Goal: Task Accomplishment & Management: Manage account settings

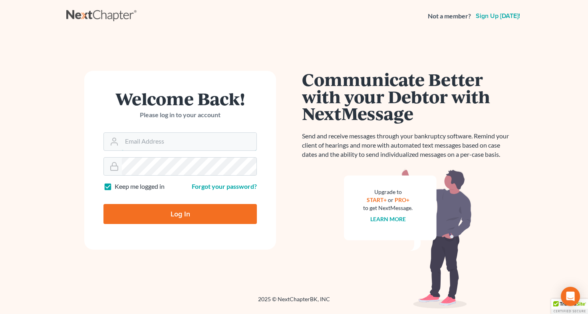
type input "[EMAIL_ADDRESS][DOMAIN_NAME]"
click at [181, 216] on input "Log In" at bounding box center [180, 214] width 153 height 20
type input "Thinking..."
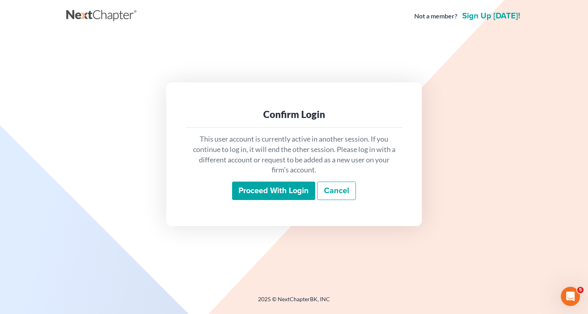
click at [269, 196] on input "Proceed with login" at bounding box center [273, 190] width 83 height 18
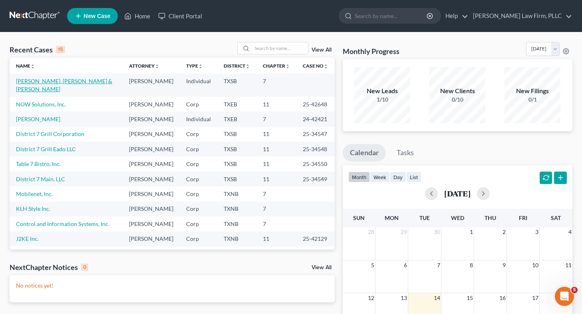
click at [72, 81] on link "[PERSON_NAME], [PERSON_NAME] & [PERSON_NAME]" at bounding box center [64, 85] width 96 height 15
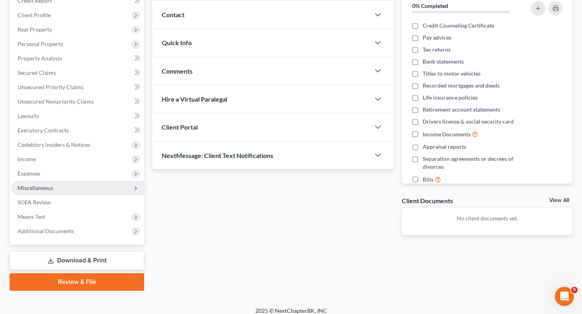
scroll to position [105, 0]
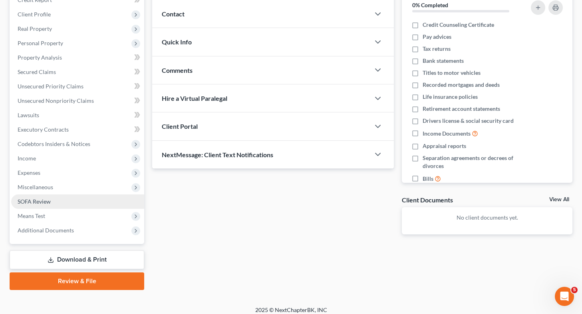
click at [42, 204] on link "SOFA Review" at bounding box center [77, 201] width 133 height 14
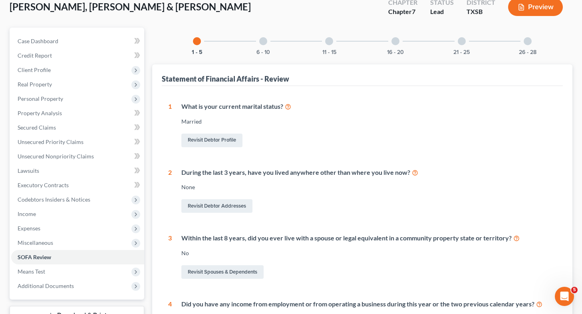
scroll to position [50, 0]
click at [215, 203] on link "Revisit Debtor Addresses" at bounding box center [216, 206] width 71 height 14
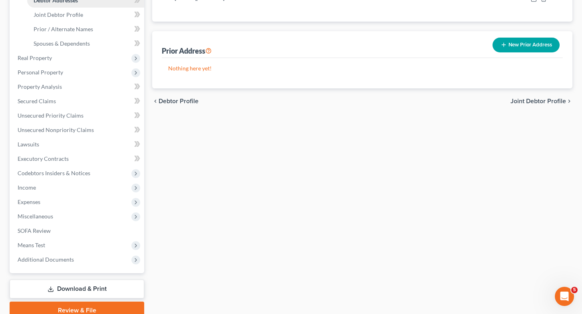
scroll to position [211, 0]
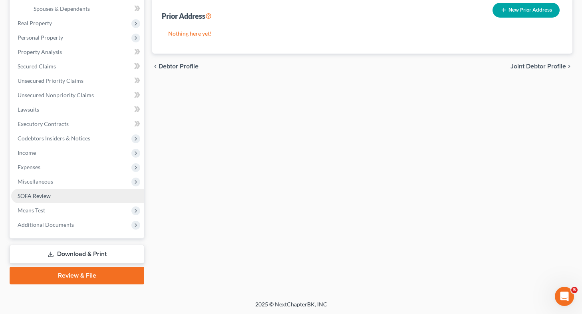
click at [72, 194] on link "SOFA Review" at bounding box center [77, 196] width 133 height 14
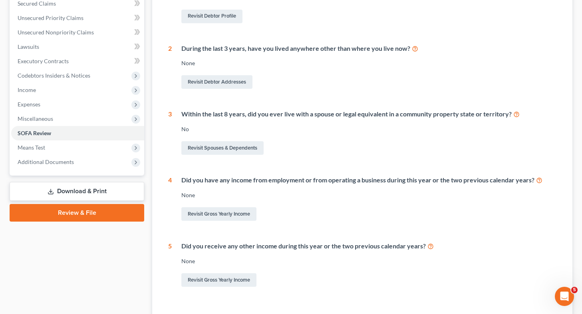
scroll to position [173, 0]
click at [205, 214] on link "Revisit Gross Yearly Income" at bounding box center [218, 214] width 75 height 14
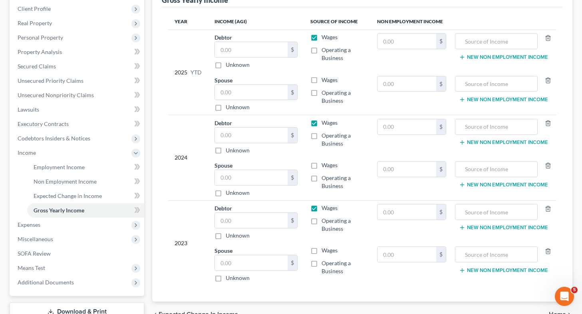
scroll to position [111, 0]
click at [55, 250] on link "SOFA Review" at bounding box center [77, 253] width 133 height 14
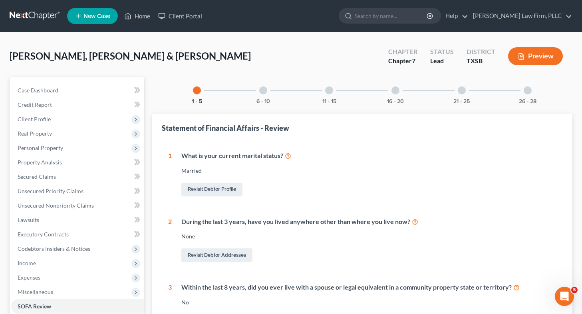
click at [265, 93] on div at bounding box center [263, 90] width 8 height 8
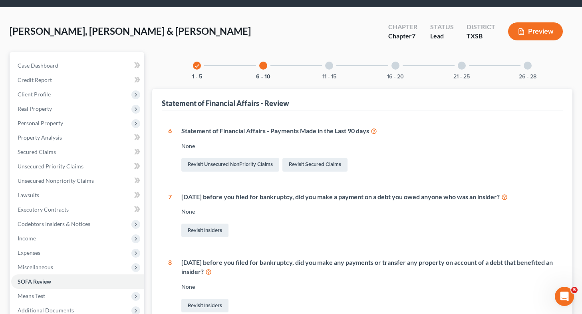
scroll to position [26, 0]
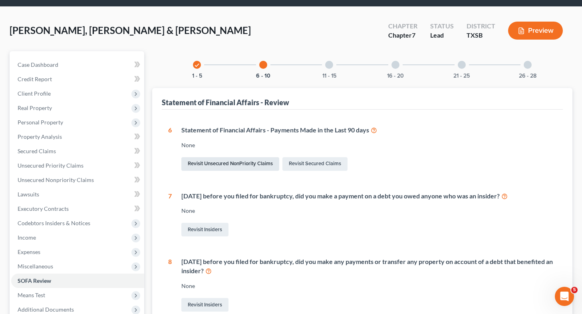
click at [249, 164] on link "Revisit Unsecured NonPriority Claims" at bounding box center [230, 164] width 98 height 14
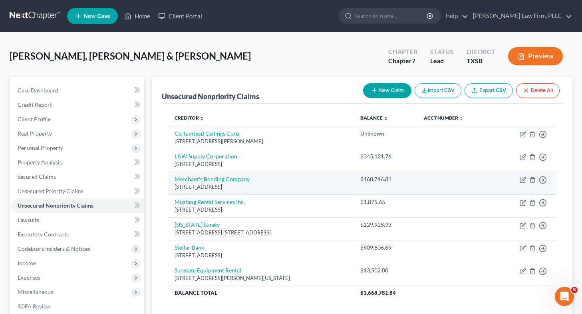
scroll to position [110, 0]
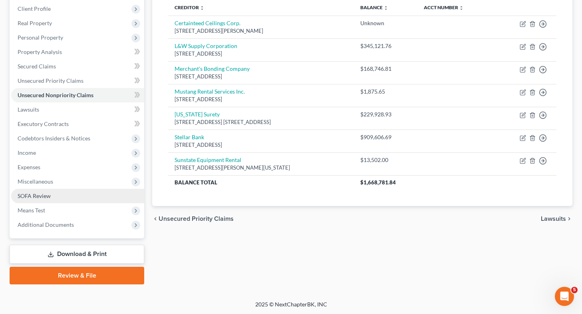
click at [46, 194] on span "SOFA Review" at bounding box center [34, 195] width 33 height 7
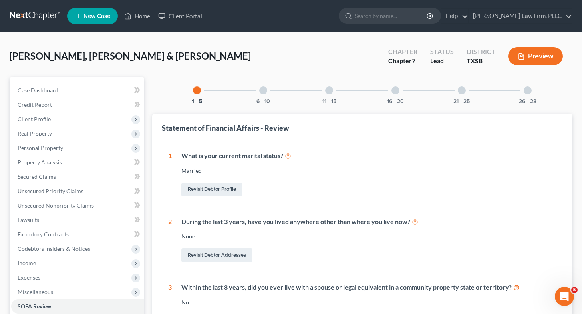
scroll to position [34, 0]
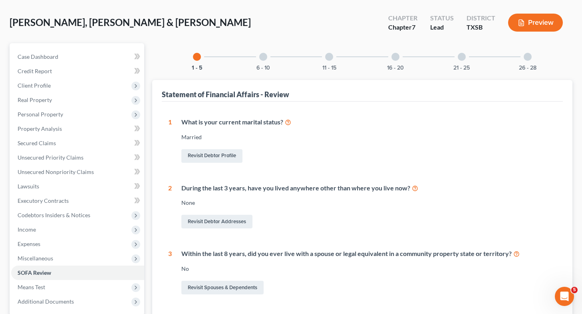
click at [265, 57] on div at bounding box center [263, 57] width 8 height 8
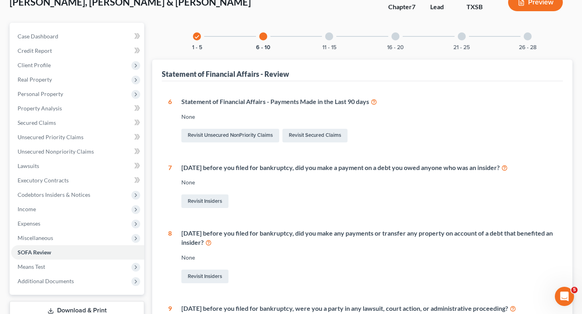
scroll to position [54, 0]
click at [241, 132] on link "Revisit Unsecured NonPriority Claims" at bounding box center [230, 135] width 98 height 14
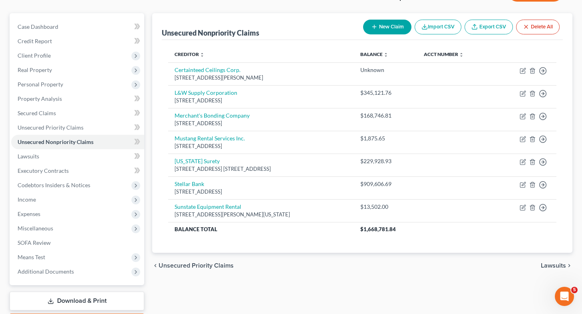
scroll to position [66, 0]
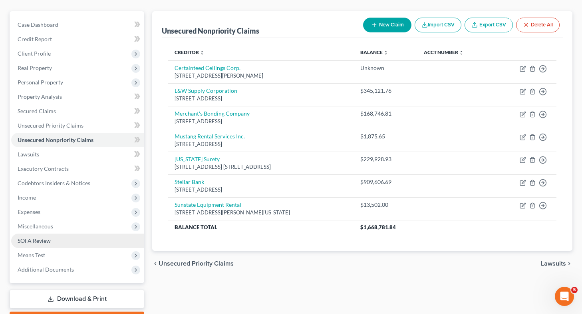
click at [96, 243] on link "SOFA Review" at bounding box center [77, 240] width 133 height 14
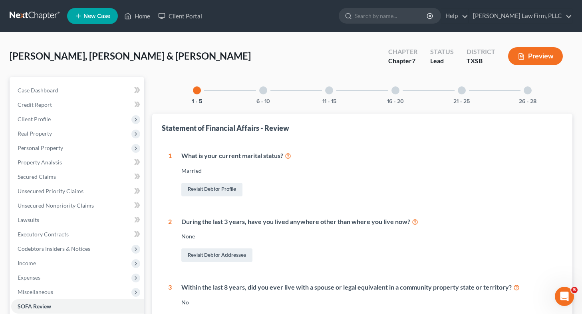
click at [261, 88] on div at bounding box center [263, 90] width 8 height 8
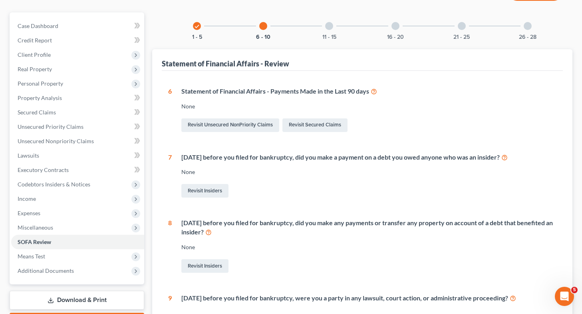
scroll to position [64, 0]
click at [240, 127] on link "Revisit Unsecured NonPriority Claims" at bounding box center [230, 126] width 98 height 14
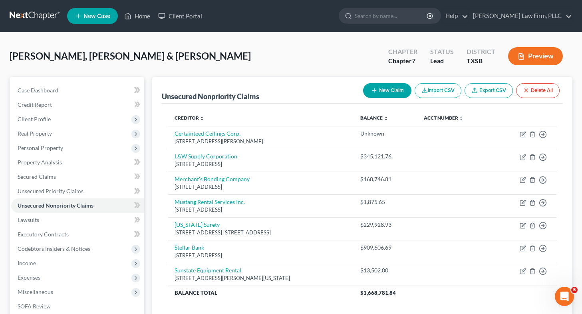
click at [385, 85] on button "New Claim" at bounding box center [387, 90] width 48 height 15
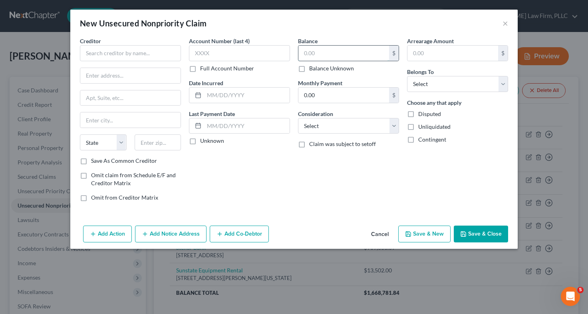
click at [326, 51] on input "text" at bounding box center [344, 53] width 91 height 15
type input "0"
click at [116, 232] on button "Add Action" at bounding box center [107, 233] width 49 height 17
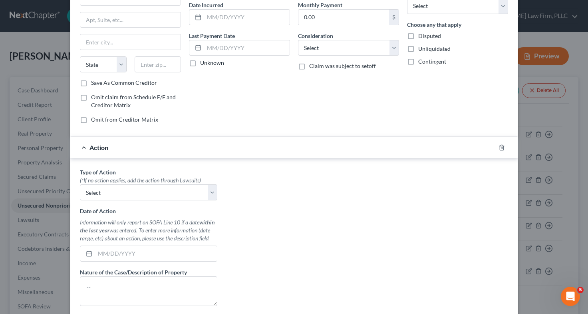
scroll to position [78, 0]
click at [181, 187] on select "Select Repossession Garnishment Foreclosure Personal Injury Attached, Seized, O…" at bounding box center [148, 192] width 137 height 16
click at [254, 126] on div "Account Number (last 4) Full Account Number Date Incurred Last Payment Date Unk…" at bounding box center [239, 43] width 109 height 171
click at [500, 145] on polyline "button" at bounding box center [502, 145] width 5 height 0
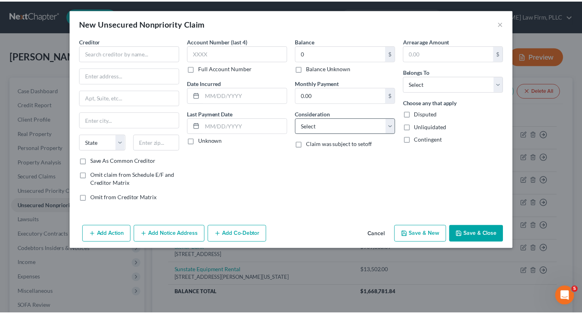
scroll to position [0, 0]
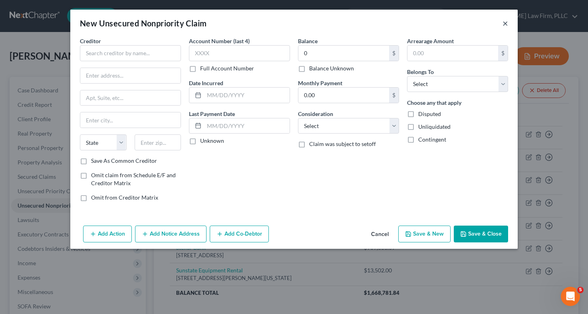
click at [506, 26] on button "×" at bounding box center [506, 23] width 6 height 10
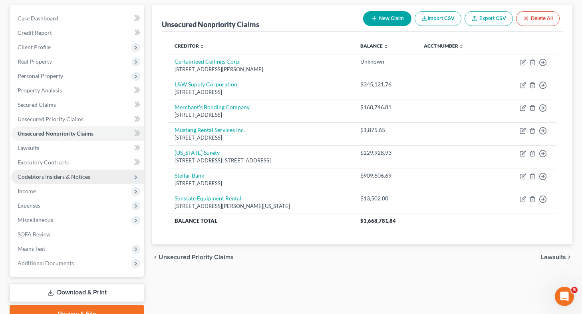
scroll to position [110, 0]
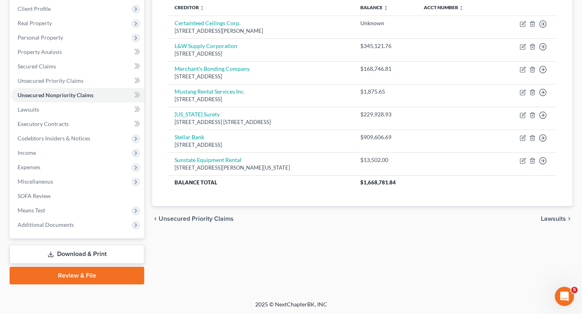
click at [85, 251] on link "Download & Print" at bounding box center [77, 254] width 135 height 19
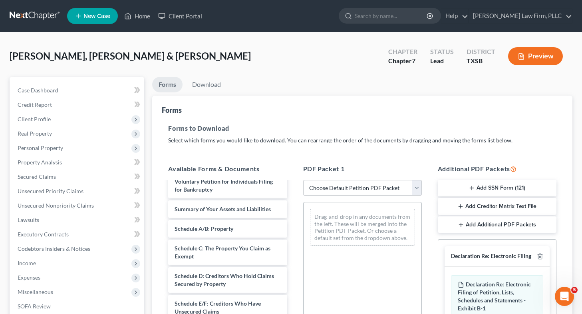
scroll to position [10, 0]
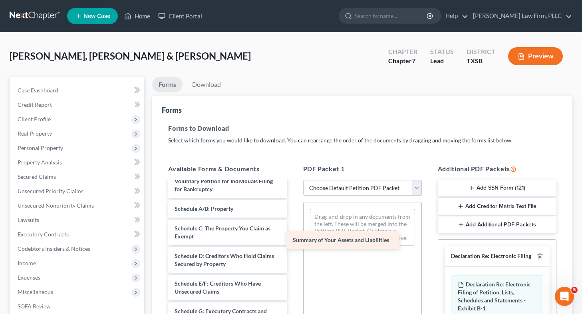
drag, startPoint x: 253, startPoint y: 213, endPoint x: 380, endPoint y: 246, distance: 131.9
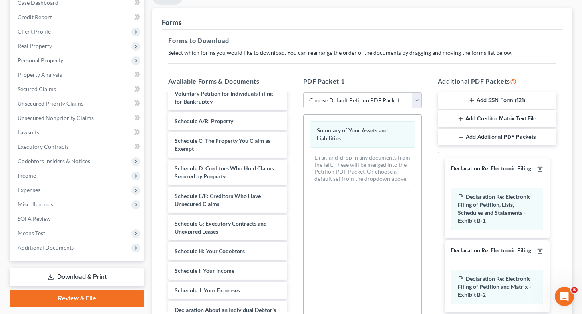
scroll to position [88, 0]
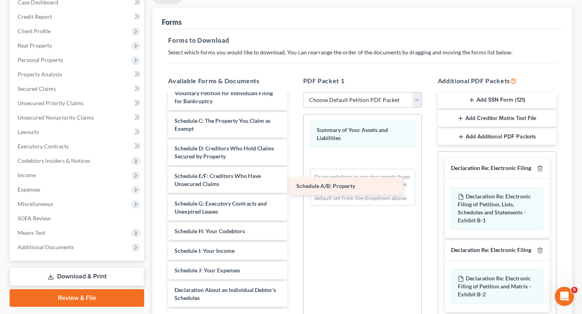
drag, startPoint x: 251, startPoint y: 116, endPoint x: 375, endPoint y: 178, distance: 138.4
click at [293, 178] on div "Schedule A/B: Property Voluntary Petition for Individuals Filing for Bankruptcy…" at bounding box center [228, 297] width 132 height 427
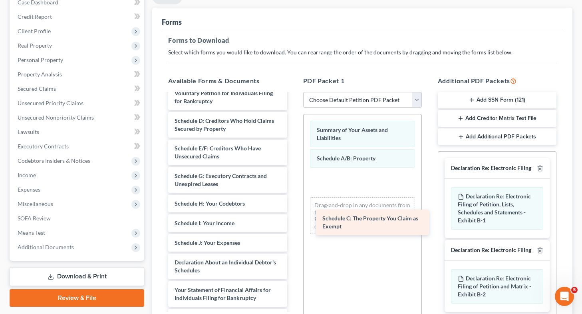
drag, startPoint x: 195, startPoint y: 118, endPoint x: 343, endPoint y: 216, distance: 177.4
click at [293, 216] on div "Schedule C: The Property You Claim as Exempt Voluntary Petition for Individuals…" at bounding box center [228, 283] width 132 height 399
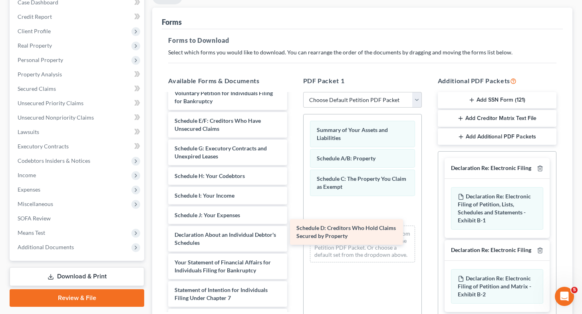
drag, startPoint x: 224, startPoint y: 123, endPoint x: 365, endPoint y: 228, distance: 175.5
click at [293, 228] on div "Schedule D: Creditors Who Hold Claims Secured by Property Voluntary Petition fo…" at bounding box center [228, 270] width 132 height 372
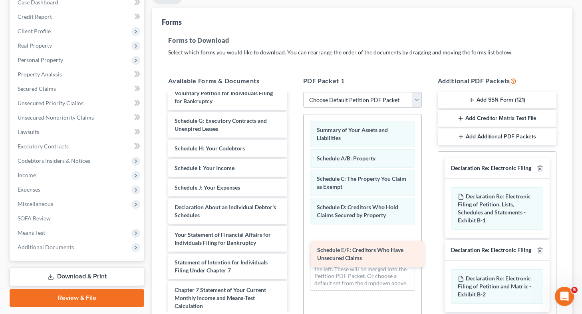
drag, startPoint x: 215, startPoint y: 117, endPoint x: 358, endPoint y: 247, distance: 192.7
click at [293, 247] on div "Schedule E/F: Creditors Who Have Unsecured Claims Voluntary Petition for Indivi…" at bounding box center [228, 256] width 132 height 344
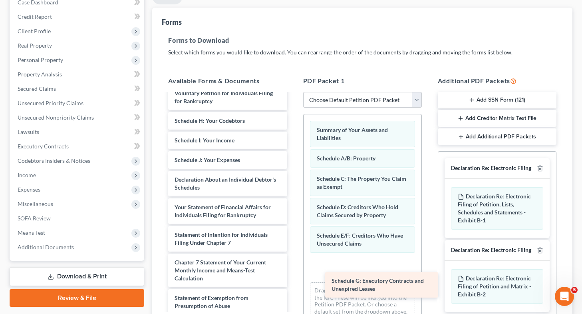
drag, startPoint x: 230, startPoint y: 118, endPoint x: 386, endPoint y: 278, distance: 223.6
click at [293, 278] on div "Schedule G: Executory Contracts and Unexpired Leases Voluntary Petition for Ind…" at bounding box center [228, 242] width 132 height 317
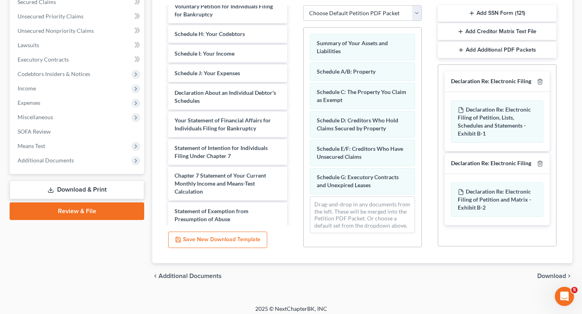
scroll to position [179, 0]
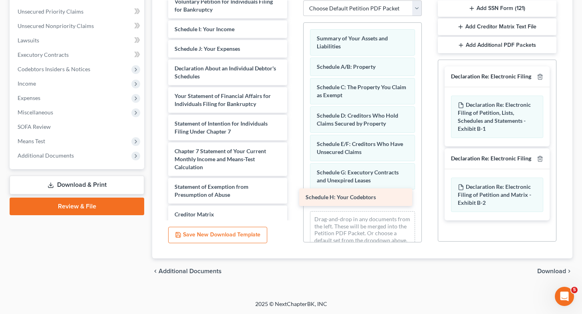
drag, startPoint x: 233, startPoint y: 22, endPoint x: 363, endPoint y: 189, distance: 211.5
click at [293, 189] on div "Schedule H: Your Codebtors Voluntary Petition for Individuals Filing for Bankru…" at bounding box center [228, 141] width 132 height 297
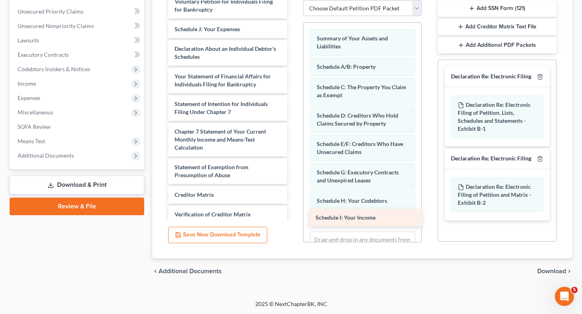
drag, startPoint x: 207, startPoint y: 28, endPoint x: 351, endPoint y: 217, distance: 237.0
click at [293, 217] on div "Schedule I: Your Income Voluntary Petition for Individuals Filing for Bankruptc…" at bounding box center [228, 131] width 132 height 277
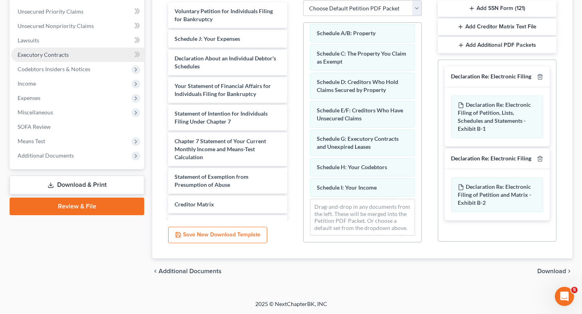
scroll to position [107, 0]
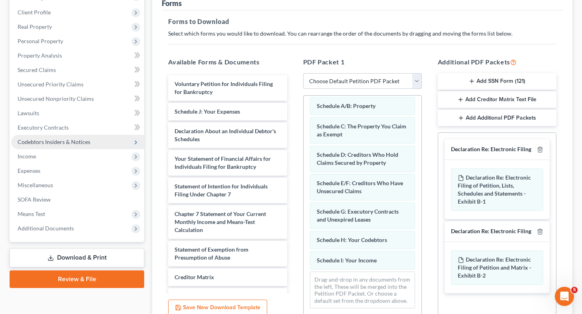
click at [87, 145] on span "Codebtors Insiders & Notices" at bounding box center [77, 142] width 133 height 14
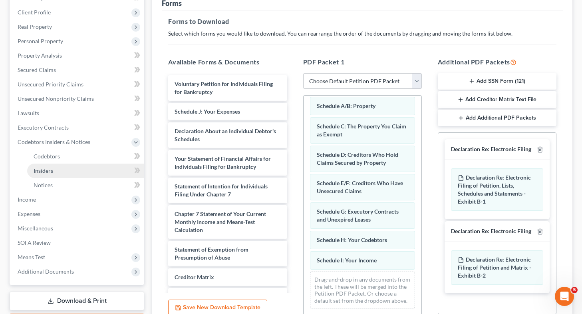
click at [88, 163] on link "Insiders" at bounding box center [85, 170] width 117 height 14
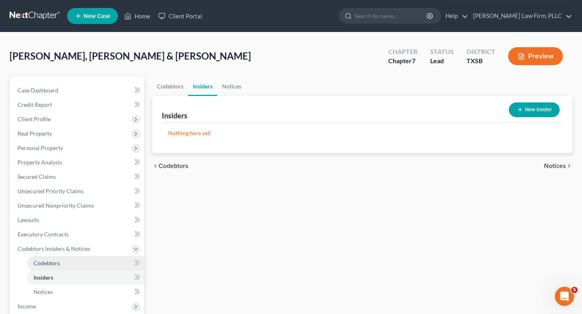
click at [88, 263] on link "Codebtors" at bounding box center [85, 263] width 117 height 14
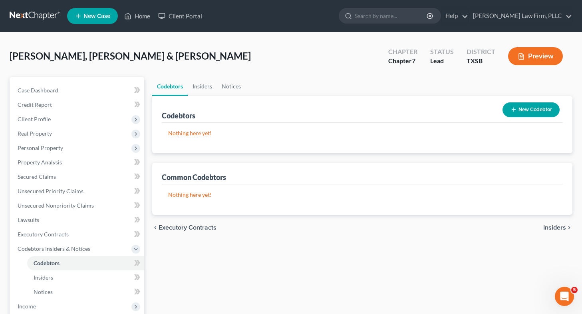
click at [522, 109] on button "New Codebtor" at bounding box center [531, 109] width 57 height 15
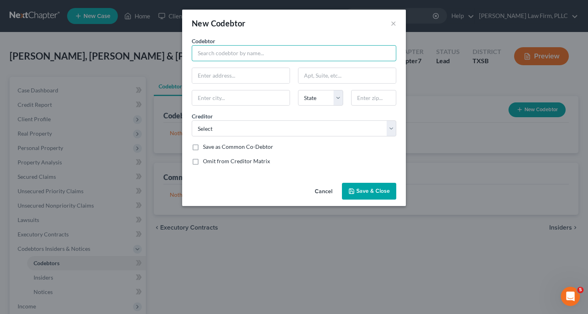
click at [313, 51] on input "text" at bounding box center [294, 53] width 205 height 16
click at [394, 24] on button "×" at bounding box center [394, 23] width 6 height 10
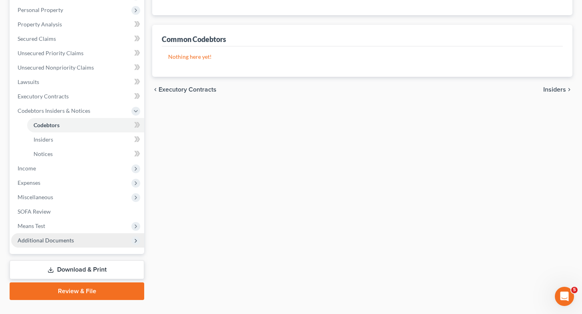
scroll to position [138, 0]
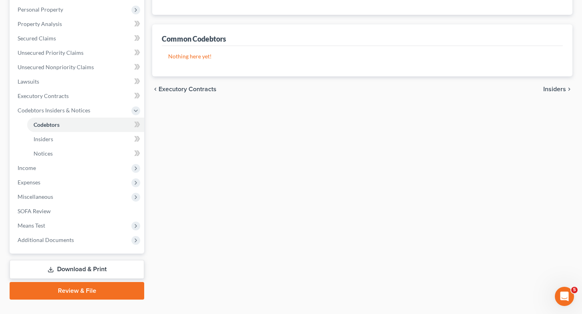
click at [74, 267] on link "Download & Print" at bounding box center [77, 269] width 135 height 19
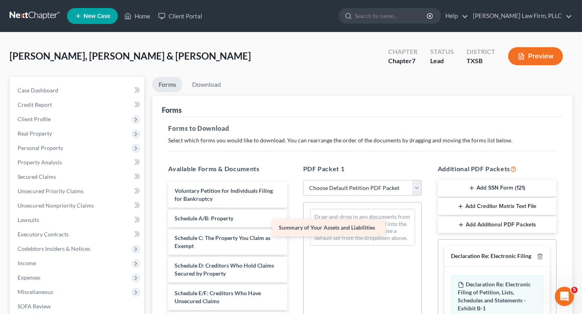
drag, startPoint x: 227, startPoint y: 218, endPoint x: 418, endPoint y: 248, distance: 193.1
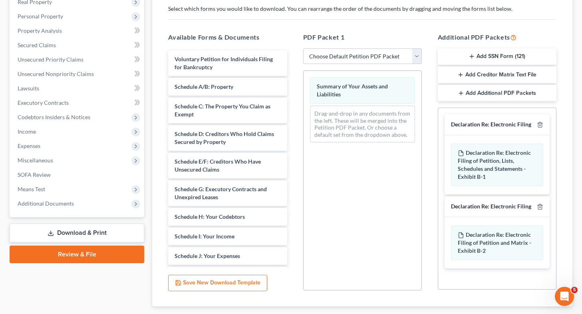
scroll to position [140, 0]
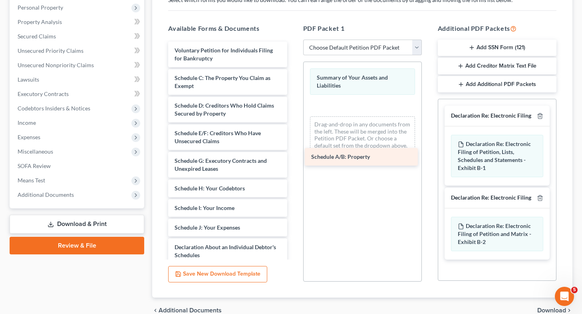
drag, startPoint x: 248, startPoint y: 75, endPoint x: 385, endPoint y: 154, distance: 158.0
click at [293, 154] on div "Schedule A/B: Property Voluntary Petition for Individuals Filing for Bankruptcy…" at bounding box center [228, 255] width 132 height 427
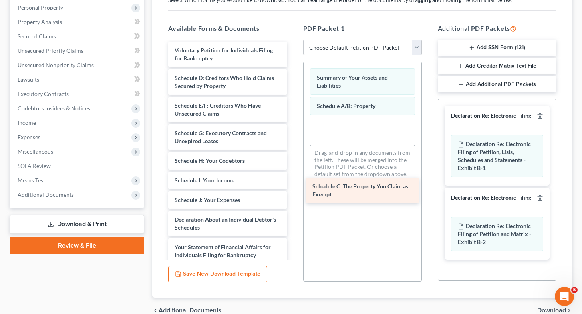
drag, startPoint x: 231, startPoint y: 80, endPoint x: 395, endPoint y: 143, distance: 175.9
click at [293, 143] on div "Schedule C: The Property You Claim as Exempt Voluntary Petition for Individuals…" at bounding box center [228, 241] width 132 height 399
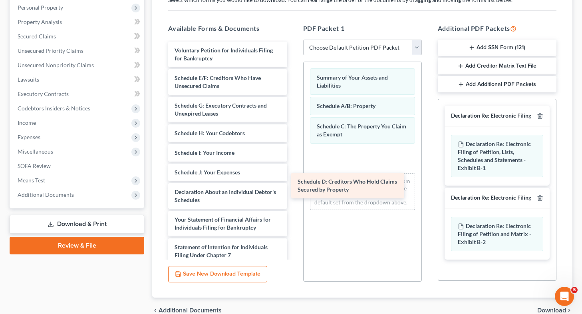
drag, startPoint x: 235, startPoint y: 80, endPoint x: 367, endPoint y: 175, distance: 162.8
click at [293, 175] on div "Schedule D: Creditors Who Hold Claims Secured by Property Voluntary Petition fo…" at bounding box center [228, 228] width 132 height 372
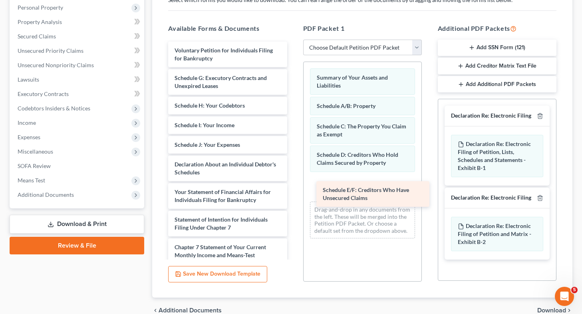
drag, startPoint x: 212, startPoint y: 88, endPoint x: 361, endPoint y: 200, distance: 186.3
click at [293, 200] on div "Schedule E/F: Creditors Who Have Unsecured Claims Voluntary Petition for Indivi…" at bounding box center [228, 214] width 132 height 344
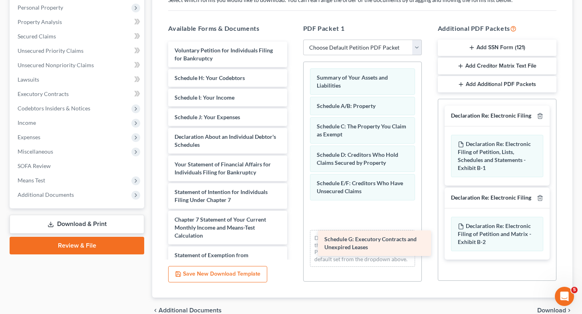
drag, startPoint x: 237, startPoint y: 83, endPoint x: 389, endPoint y: 236, distance: 215.9
click at [293, 236] on div "Schedule G: Executory Contracts and Unexpired Leases Voluntary Petition for Ind…" at bounding box center [228, 200] width 132 height 317
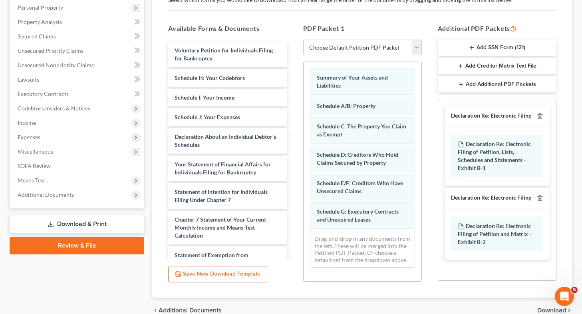
scroll to position [179, 0]
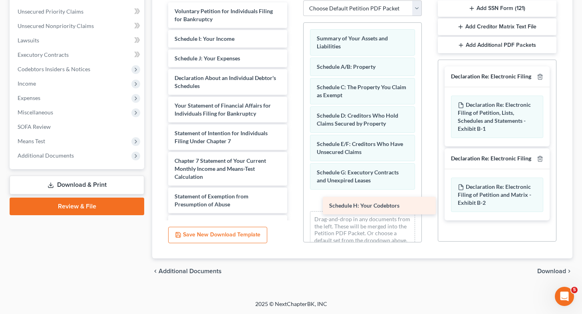
drag, startPoint x: 214, startPoint y: 44, endPoint x: 369, endPoint y: 211, distance: 228.0
click at [293, 211] on div "Schedule H: Your Codebtors Voluntary Petition for Individuals Filing for Bankru…" at bounding box center [228, 150] width 132 height 297
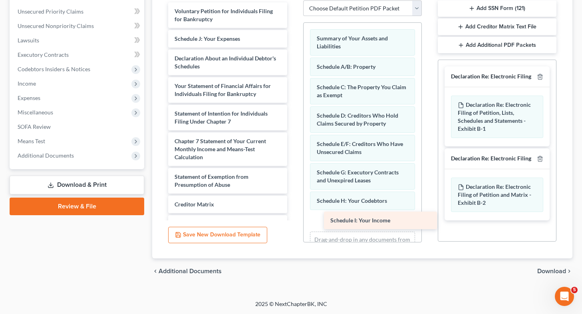
drag, startPoint x: 195, startPoint y: 42, endPoint x: 351, endPoint y: 225, distance: 239.8
click at [293, 225] on div "Schedule I: Your Income Voluntary Petition for Individuals Filing for Bankruptc…" at bounding box center [228, 140] width 132 height 277
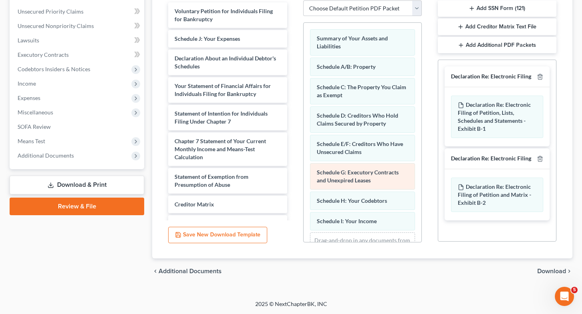
scroll to position [40, 0]
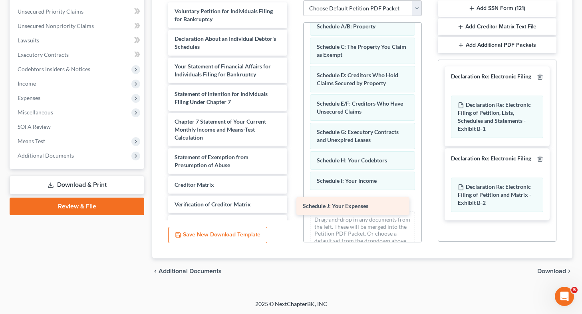
drag, startPoint x: 209, startPoint y: 44, endPoint x: 343, endPoint y: 209, distance: 213.2
click at [293, 209] on div "Schedule J: Your Expenses Voluntary Petition for Individuals Filing for Bankrup…" at bounding box center [228, 131] width 132 height 258
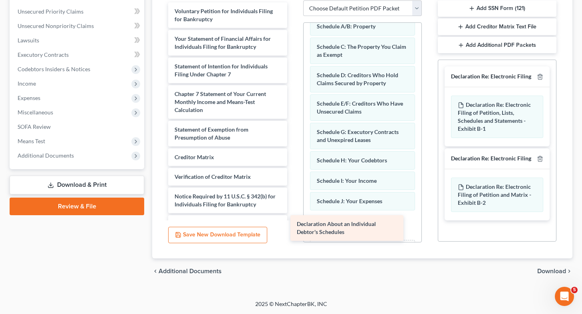
drag, startPoint x: 211, startPoint y: 34, endPoint x: 347, endPoint y: 211, distance: 223.5
click at [293, 211] on div "Declaration About an Individual Debtor's Schedules Voluntary Petition for Indiv…" at bounding box center [228, 117] width 132 height 230
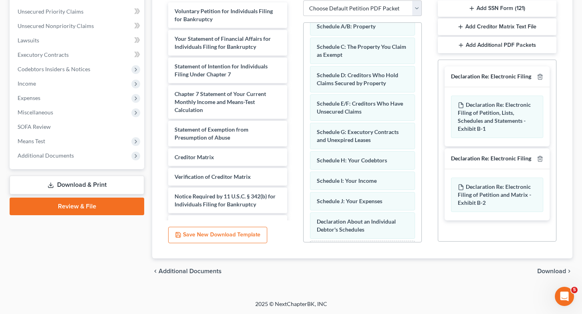
scroll to position [89, 0]
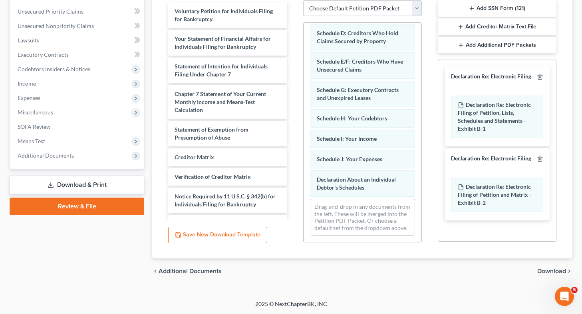
click at [555, 271] on span "Download" at bounding box center [552, 271] width 29 height 6
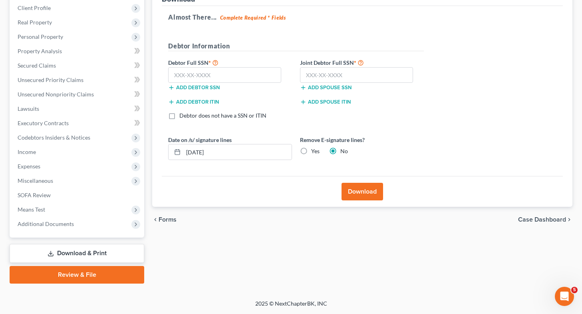
scroll to position [110, 0]
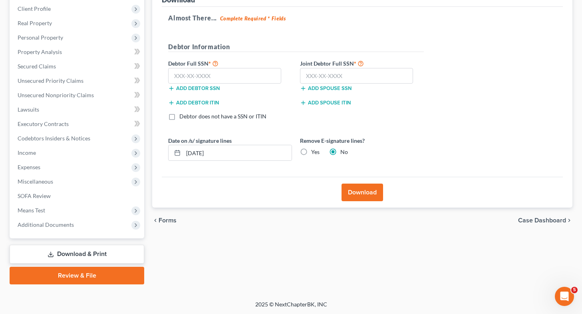
click at [311, 155] on label "Yes" at bounding box center [315, 152] width 8 height 8
click at [315, 153] on input "Yes" at bounding box center [317, 150] width 5 height 5
radio input "true"
radio input "false"
click at [357, 185] on button "Download" at bounding box center [363, 192] width 42 height 18
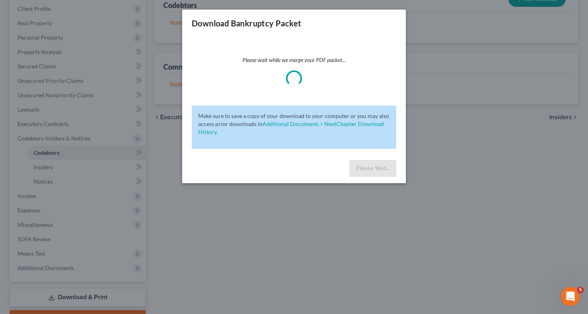
click at [311, 225] on div "Download Bankruptcy Packet Please wait while we merge your PDF packet... Make s…" at bounding box center [294, 157] width 588 height 314
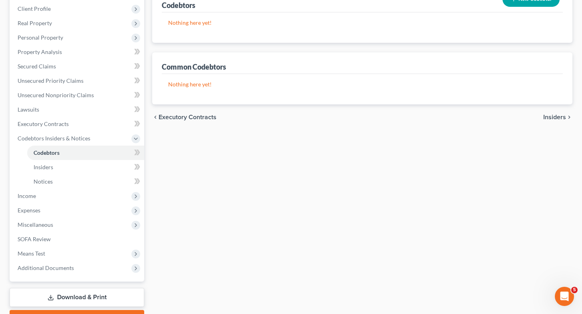
click at [88, 296] on link "Download & Print" at bounding box center [77, 297] width 135 height 19
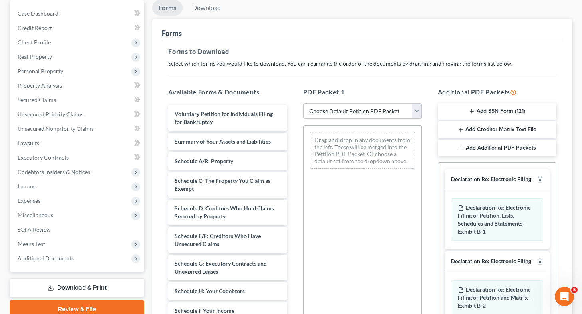
scroll to position [179, 0]
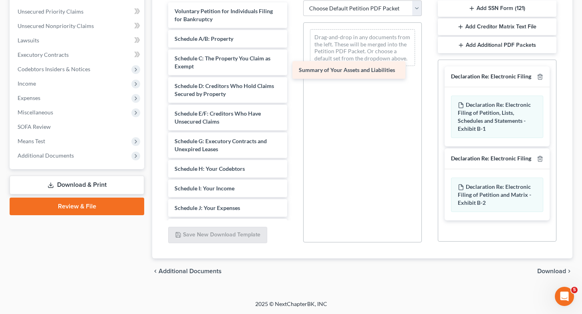
drag, startPoint x: 239, startPoint y: 45, endPoint x: 383, endPoint y: 85, distance: 149.4
click at [293, 85] on div "Summary of Your Assets and Liabilities Voluntary Petition for Individuals Filin…" at bounding box center [228, 225] width 132 height 446
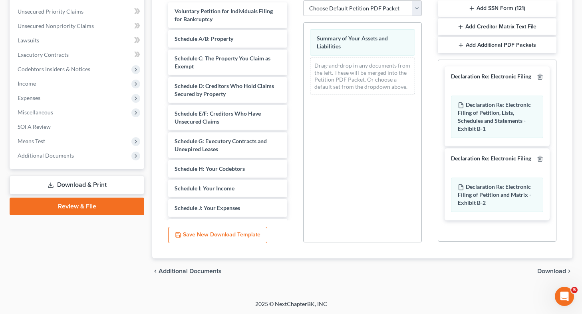
click at [293, 97] on div "Voluntary Petition for Individuals Filing for Bankruptcy Schedule A/B: Property…" at bounding box center [228, 225] width 132 height 446
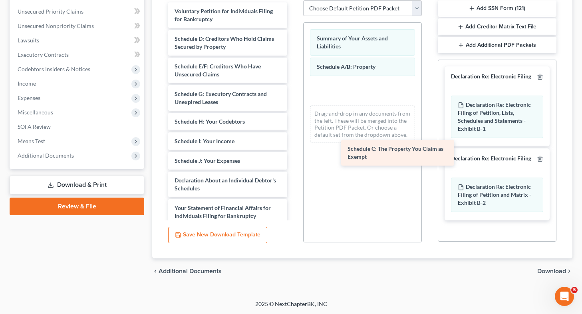
drag, startPoint x: 235, startPoint y: 40, endPoint x: 431, endPoint y: 156, distance: 227.8
click at [293, 156] on div "Schedule C: The Property You Claim as Exempt Voluntary Petition for Individuals…" at bounding box center [228, 201] width 132 height 399
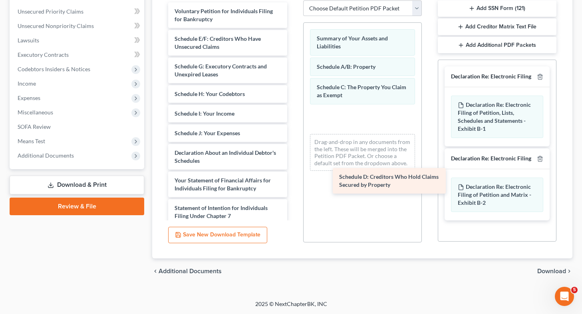
drag, startPoint x: 251, startPoint y: 39, endPoint x: 442, endPoint y: 193, distance: 245.6
click at [293, 193] on div "Schedule D: Creditors Who Hold Claims Secured by Property Voluntary Petition fo…" at bounding box center [228, 188] width 132 height 372
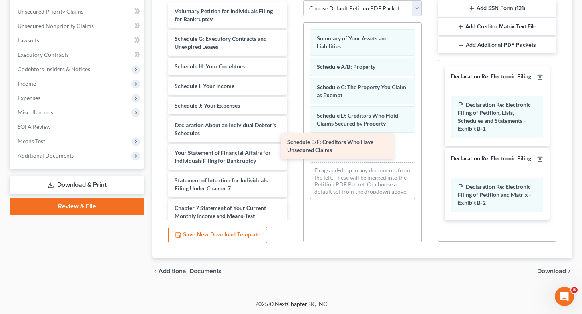
drag, startPoint x: 239, startPoint y: 42, endPoint x: 357, endPoint y: 143, distance: 155.0
click at [293, 143] on div "Schedule E/F: Creditors Who Have Unsecured Claims Voluntary Petition for Indivi…" at bounding box center [228, 174] width 132 height 344
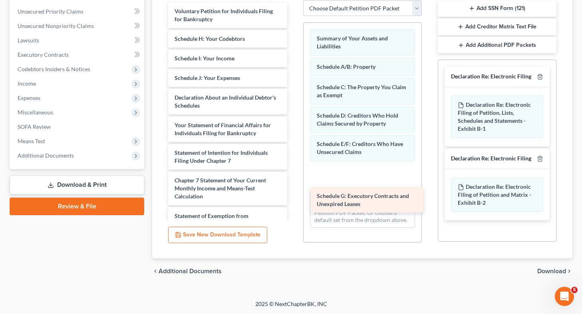
drag, startPoint x: 227, startPoint y: 46, endPoint x: 370, endPoint y: 203, distance: 211.9
click at [293, 203] on div "Schedule G: Executory Contracts and Unexpired Leases Voluntary Petition for Ind…" at bounding box center [228, 160] width 132 height 317
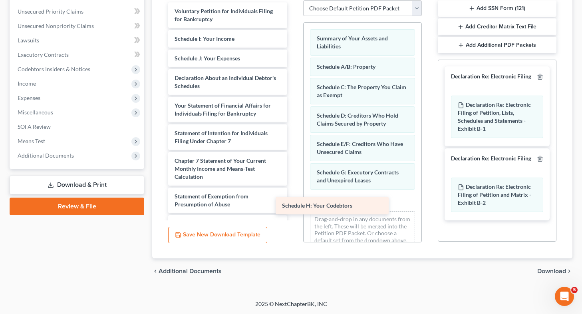
drag, startPoint x: 219, startPoint y: 43, endPoint x: 366, endPoint y: 216, distance: 226.9
click at [293, 216] on div "Schedule H: Your Codebtors Voluntary Petition for Individuals Filing for Bankru…" at bounding box center [228, 150] width 132 height 297
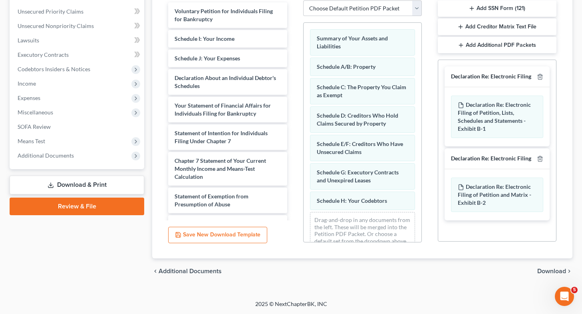
scroll to position [20, 0]
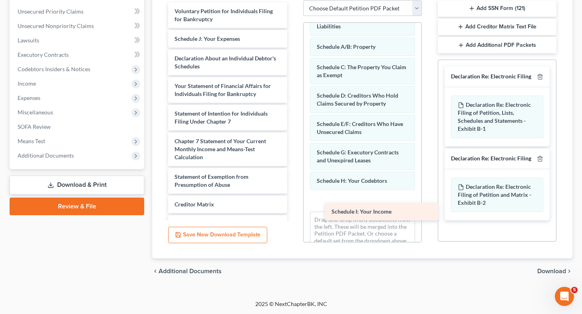
drag, startPoint x: 188, startPoint y: 37, endPoint x: 345, endPoint y: 210, distance: 234.0
click at [293, 210] on div "Schedule I: Your Income Voluntary Petition for Individuals Filing for Bankruptc…" at bounding box center [228, 140] width 132 height 277
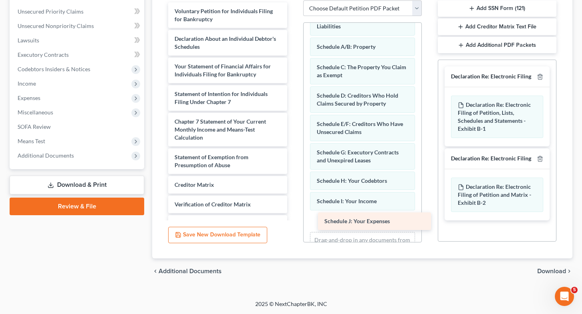
drag, startPoint x: 203, startPoint y: 37, endPoint x: 355, endPoint y: 223, distance: 239.8
click at [293, 223] on div "Schedule J: Your Expenses Voluntary Petition for Individuals Filing for Bankrup…" at bounding box center [228, 131] width 132 height 258
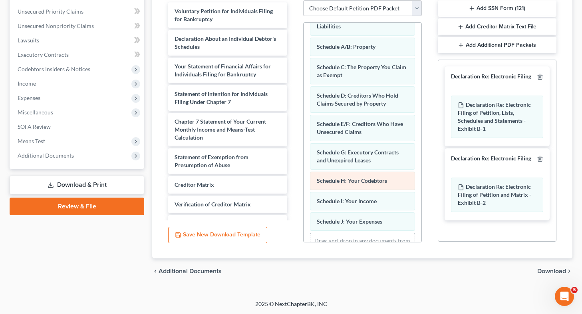
scroll to position [61, 0]
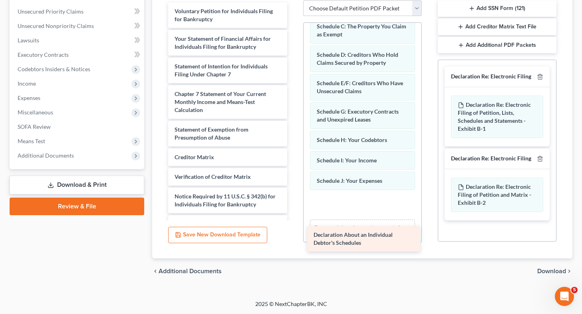
drag, startPoint x: 215, startPoint y: 37, endPoint x: 347, endPoint y: 197, distance: 207.5
click at [293, 197] on div "Declaration About an Individual Debtor's Schedules Voluntary Petition for Indiv…" at bounding box center [228, 117] width 132 height 230
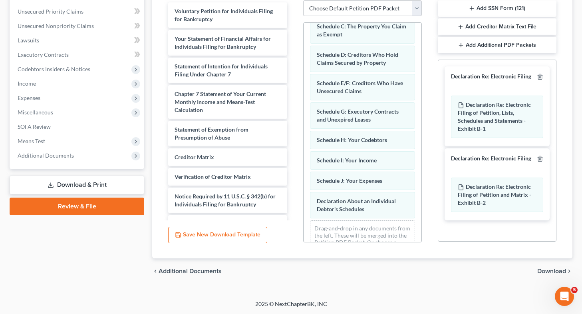
scroll to position [89, 0]
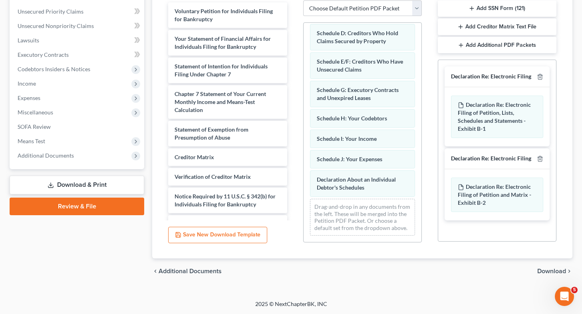
click at [542, 272] on span "Download" at bounding box center [552, 271] width 29 height 6
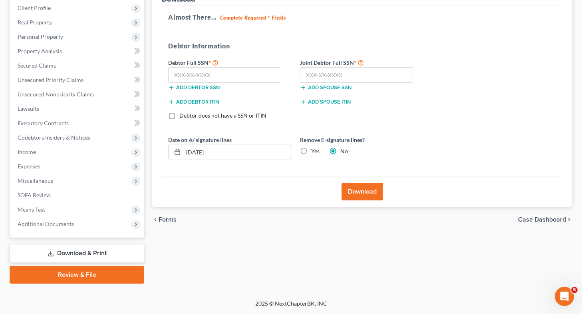
scroll to position [110, 0]
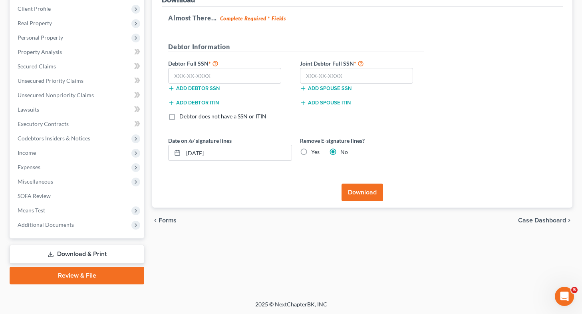
click at [311, 151] on label "Yes" at bounding box center [315, 152] width 8 height 8
click at [315, 151] on input "Yes" at bounding box center [317, 150] width 5 height 5
radio input "true"
radio input "false"
click at [211, 155] on input "[DATE]" at bounding box center [237, 152] width 108 height 15
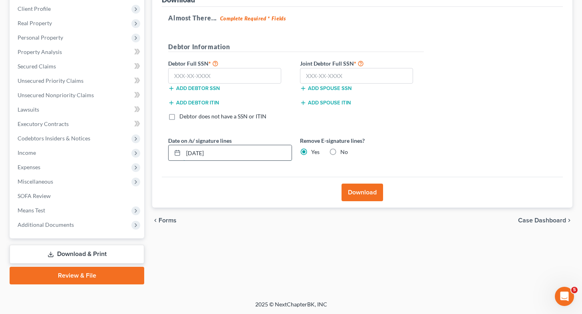
click at [217, 154] on input "[DATE]" at bounding box center [237, 152] width 108 height 15
type input "[DATE]"
click at [363, 191] on button "Download" at bounding box center [363, 192] width 42 height 18
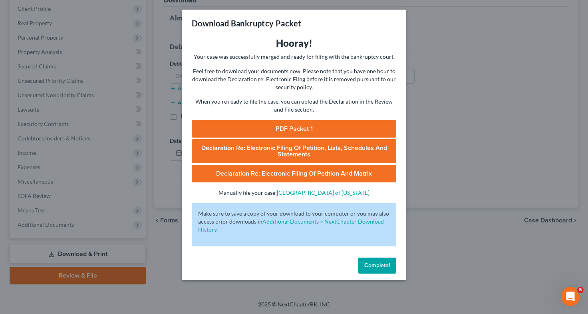
click at [292, 129] on link "PDF Packet 1" at bounding box center [294, 129] width 205 height 18
click at [75, 145] on div "Download Bankruptcy Packet Hooray! Your case was successfully merged and ready …" at bounding box center [294, 157] width 588 height 314
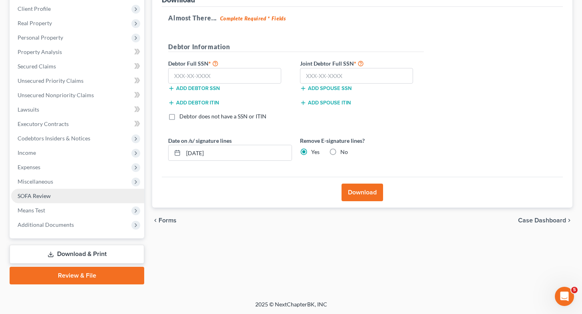
click at [59, 195] on link "SOFA Review" at bounding box center [77, 196] width 133 height 14
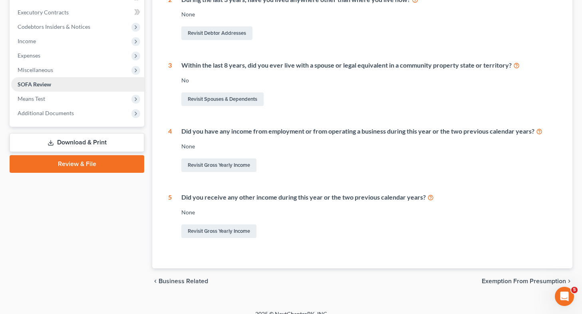
scroll to position [222, 0]
click at [78, 141] on link "Download & Print" at bounding box center [77, 142] width 135 height 19
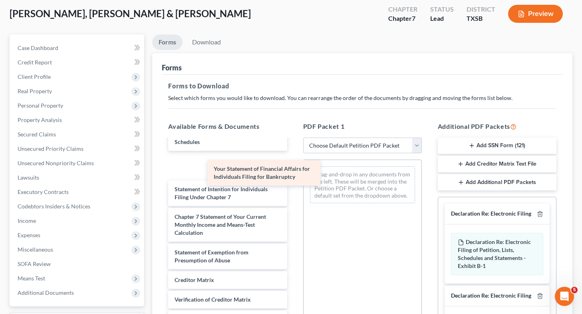
scroll to position [223, 0]
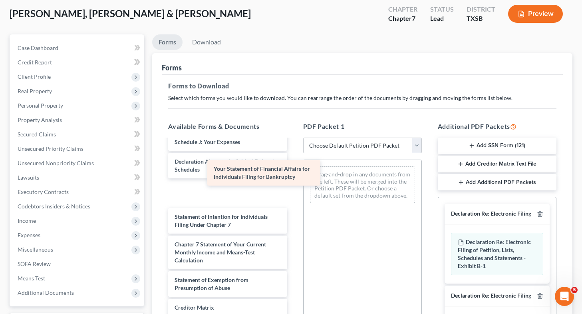
drag, startPoint x: 251, startPoint y: 163, endPoint x: 381, endPoint y: 203, distance: 136.4
click at [293, 203] on div "Your Statement of Financial Affairs for Individuals Filing for Bankruptcy Volun…" at bounding box center [228, 150] width 132 height 466
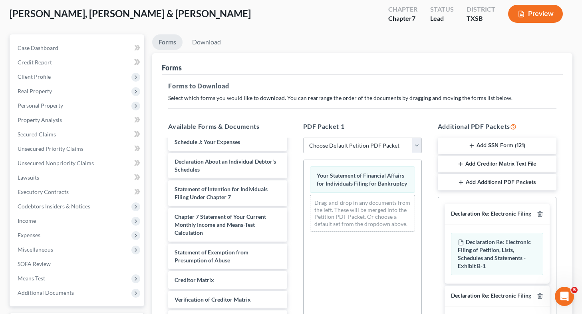
scroll to position [179, 0]
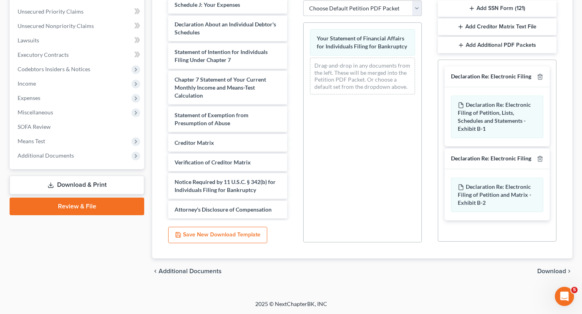
click at [544, 270] on span "Download" at bounding box center [552, 271] width 29 height 6
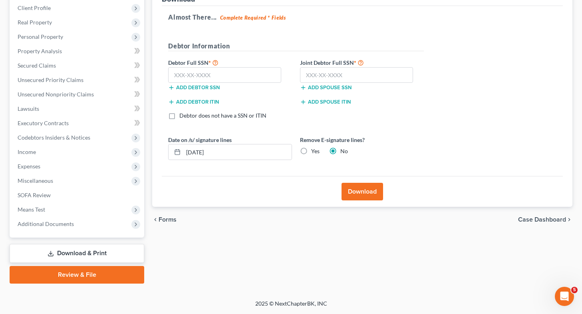
scroll to position [110, 0]
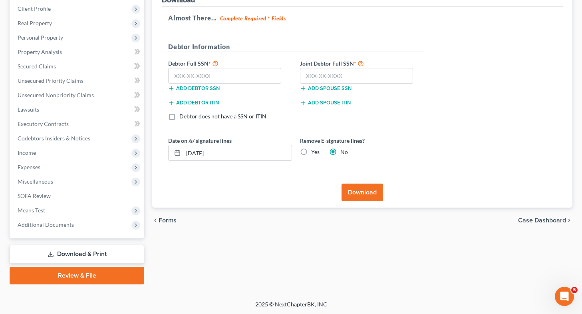
click at [311, 150] on label "Yes" at bounding box center [315, 152] width 8 height 8
click at [315, 150] on input "Yes" at bounding box center [317, 150] width 5 height 5
radio input "true"
radio input "false"
click at [251, 153] on input "[DATE]" at bounding box center [237, 152] width 108 height 15
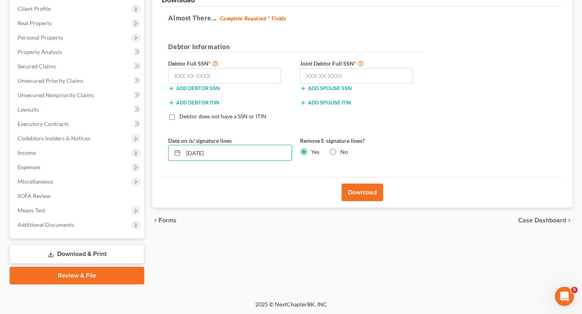
type input "[DATE]"
click at [368, 190] on button "Download" at bounding box center [363, 192] width 42 height 18
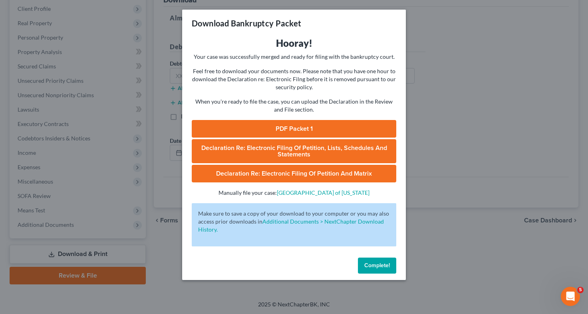
click at [342, 122] on link "PDF Packet 1" at bounding box center [294, 129] width 205 height 18
click at [63, 164] on div "Download Bankruptcy Packet Hooray! Your case was successfully merged and ready …" at bounding box center [294, 157] width 588 height 314
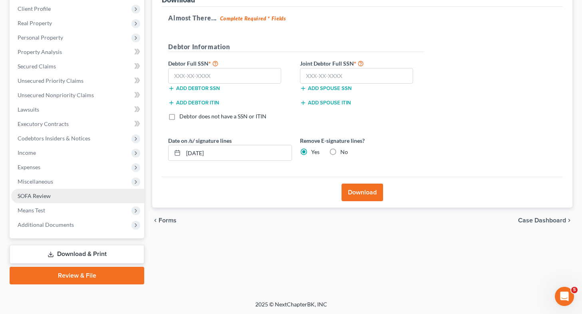
click at [61, 196] on link "SOFA Review" at bounding box center [77, 196] width 133 height 14
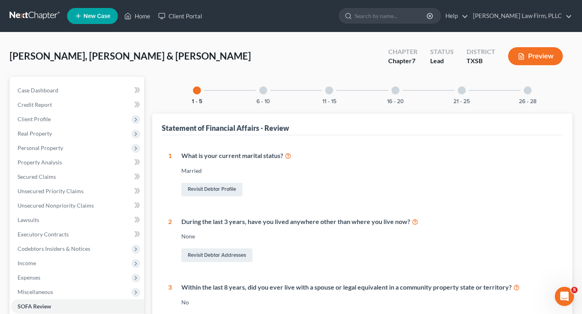
click at [263, 91] on div at bounding box center [263, 90] width 8 height 8
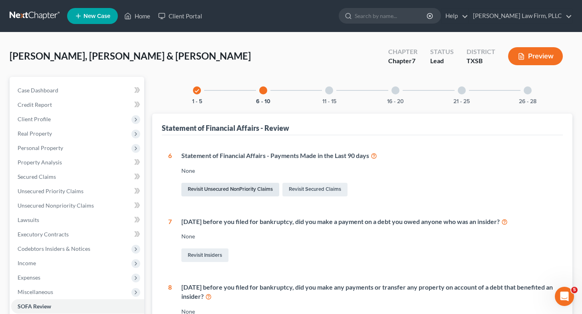
click at [246, 192] on link "Revisit Unsecured NonPriority Claims" at bounding box center [230, 190] width 98 height 14
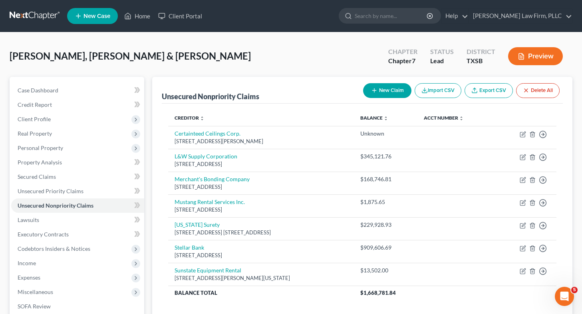
click at [383, 90] on button "New Claim" at bounding box center [387, 90] width 48 height 15
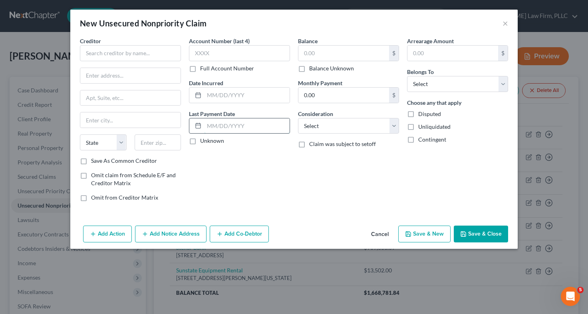
click at [246, 121] on input "text" at bounding box center [247, 125] width 86 height 15
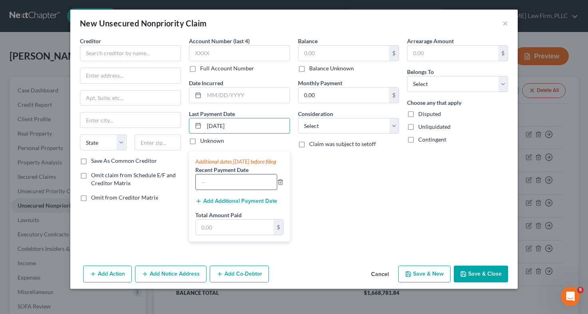
type input "[DATE]"
click at [232, 189] on input "text" at bounding box center [236, 181] width 81 height 15
type input "[DATE]"
click at [236, 241] on div "Additional dates [DATE] before filing Recent Payment Date [DATE] Add Additional…" at bounding box center [239, 196] width 101 height 90
click at [253, 235] on input "text" at bounding box center [235, 226] width 78 height 15
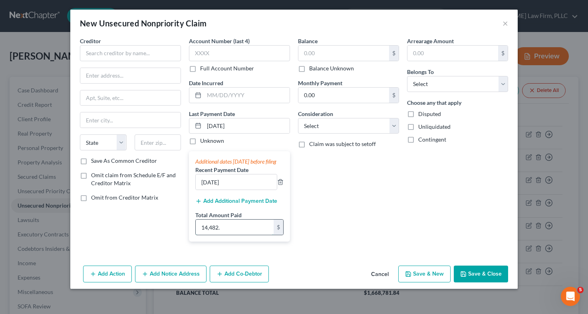
click at [232, 235] on input "14,482." at bounding box center [235, 226] width 78 height 15
type input "14,482.28"
click at [97, 52] on input "text" at bounding box center [130, 53] width 101 height 16
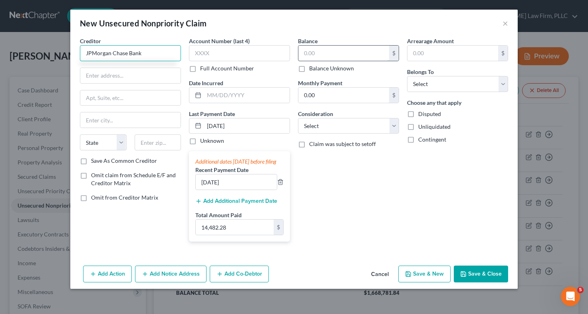
type input "JPMorgan Chase Bank"
click at [353, 51] on input "text" at bounding box center [344, 53] width 91 height 15
type input "0"
click at [428, 184] on div "Arrearage Amount $ Belongs To * Select Debtor 1 Only Debtor 2 Only Debtor 1 And…" at bounding box center [457, 142] width 109 height 211
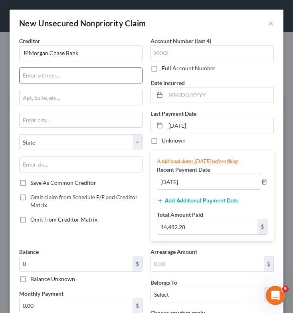
click at [68, 81] on input "text" at bounding box center [81, 75] width 123 height 15
type input "y"
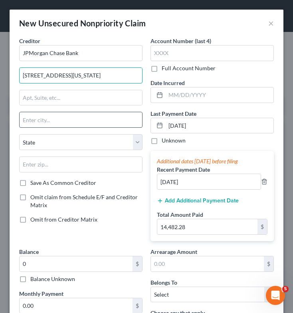
type input "[STREET_ADDRESS][US_STATE]"
click at [69, 124] on input "text" at bounding box center [81, 119] width 123 height 15
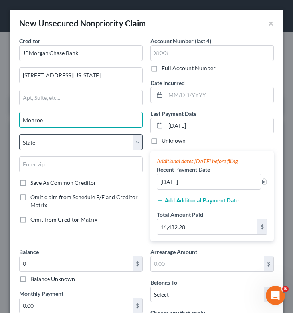
type input "Monroe"
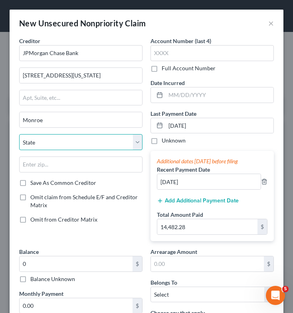
click at [71, 142] on select "State [US_STATE] AK AR AZ CA CO CT DE DC [GEOGRAPHIC_DATA] [GEOGRAPHIC_DATA] GU…" at bounding box center [81, 142] width 124 height 16
select select "19"
click at [19, 134] on select "State [US_STATE] AK AR AZ CA CO CT DE DC [GEOGRAPHIC_DATA] [GEOGRAPHIC_DATA] GU…" at bounding box center [81, 142] width 124 height 16
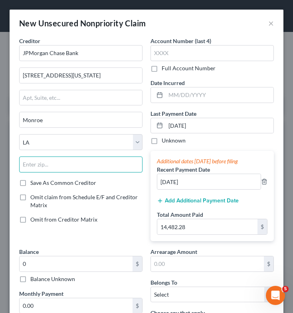
click at [60, 161] on input "text" at bounding box center [81, 165] width 124 height 16
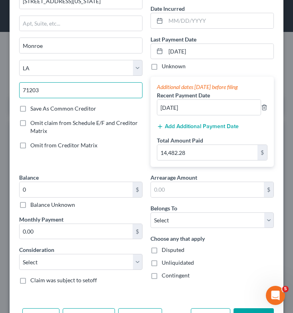
scroll to position [75, 0]
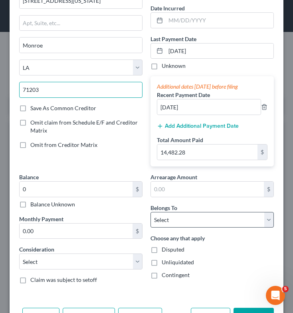
type input "71203"
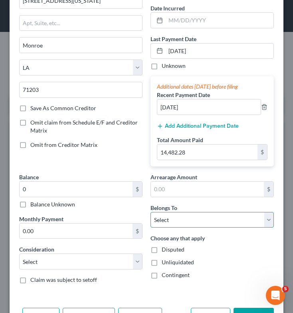
click at [215, 223] on select "Select Debtor 1 Only Debtor 2 Only Debtor 1 And Debtor 2 Only At Least One Of T…" at bounding box center [213, 220] width 124 height 16
select select "2"
click at [151, 212] on select "Select Debtor 1 Only Debtor 2 Only Debtor 1 And Debtor 2 Only At Least One Of T…" at bounding box center [213, 220] width 124 height 16
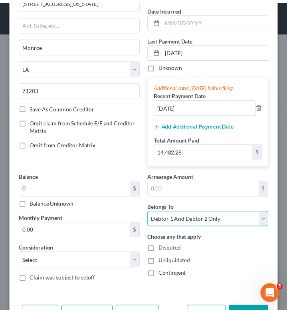
scroll to position [102, 0]
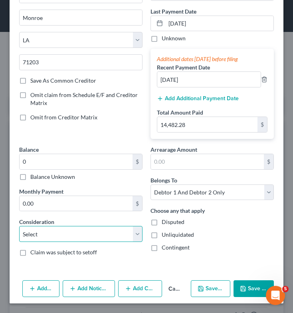
click at [108, 229] on select "Select Cable / Satellite Services Collection Agency Credit Card Debt Debt Couns…" at bounding box center [81, 234] width 124 height 16
select select "10"
click at [19, 226] on select "Select Cable / Satellite Services Collection Agency Credit Card Debt Debt Couns…" at bounding box center [81, 234] width 124 height 16
click at [245, 285] on button "Save & Close" at bounding box center [254, 289] width 40 height 17
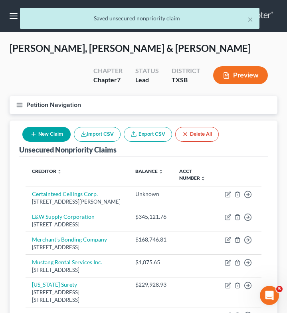
click at [17, 102] on icon "button" at bounding box center [19, 105] width 7 height 7
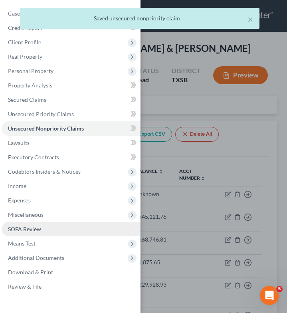
click at [23, 226] on span "SOFA Review" at bounding box center [24, 229] width 33 height 7
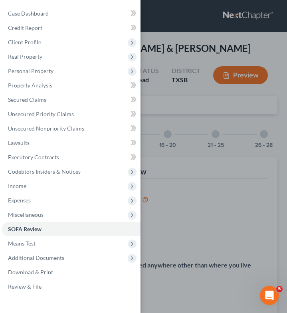
click at [155, 137] on div "Case Dashboard Payments Invoices Payments Payments Credit Report Client Profile" at bounding box center [143, 156] width 287 height 313
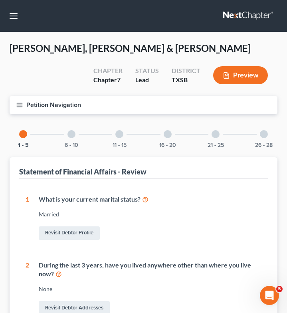
click at [73, 131] on div at bounding box center [72, 134] width 8 height 8
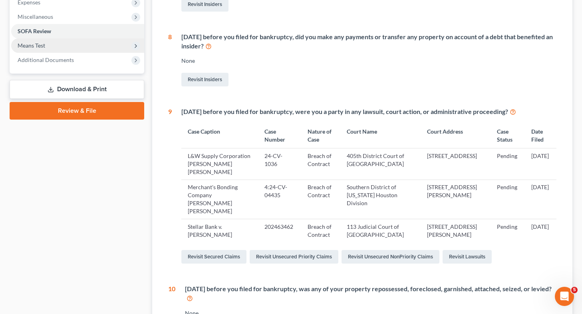
scroll to position [260, 0]
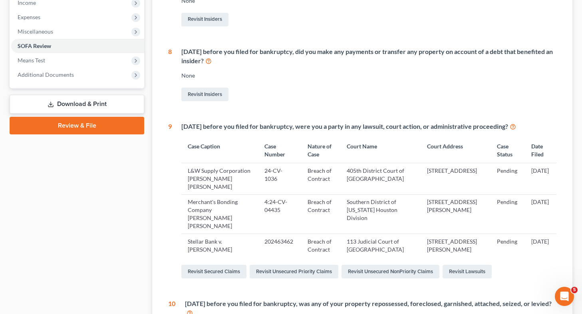
click at [85, 99] on link "Download & Print" at bounding box center [77, 104] width 135 height 19
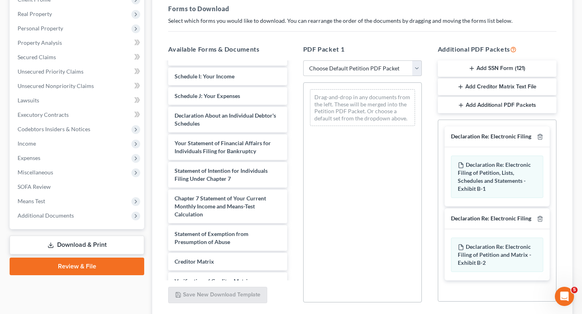
scroll to position [191, 0]
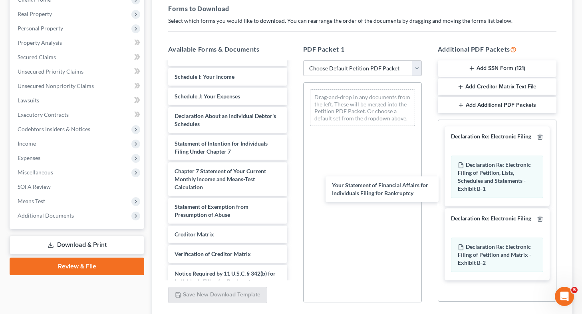
click at [293, 189] on div "Your Statement of Financial Affairs for Individuals Filing for Bankruptcy Volun…" at bounding box center [228, 90] width 132 height 438
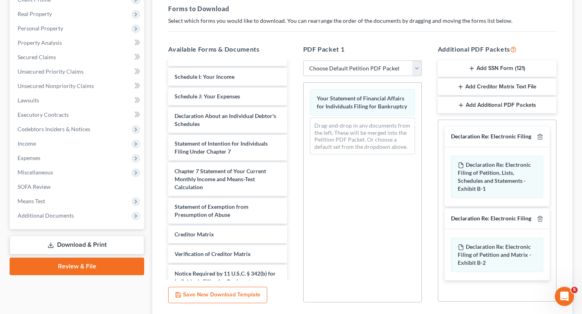
scroll to position [179, 0]
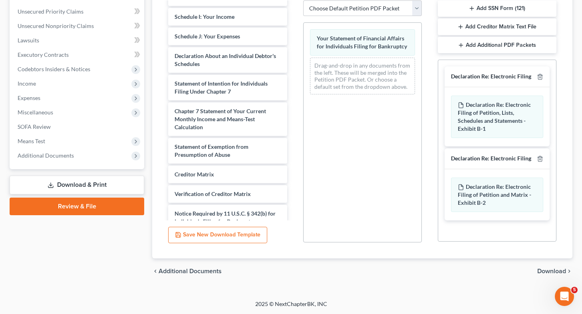
click at [556, 269] on span "Download" at bounding box center [552, 271] width 29 height 6
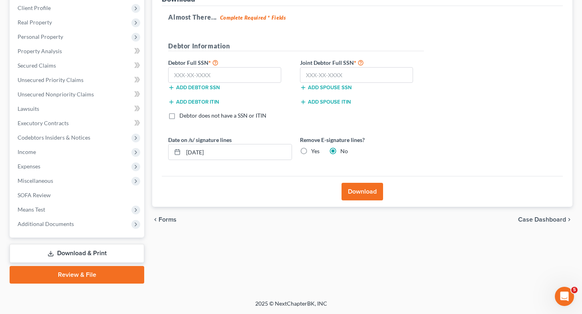
scroll to position [110, 0]
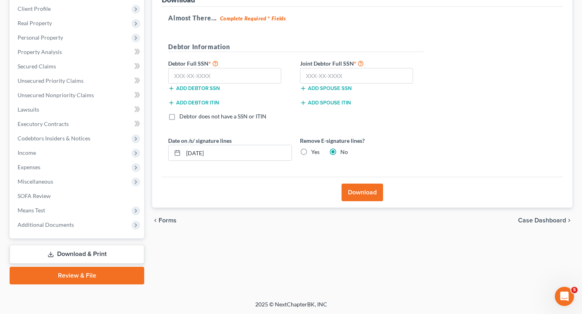
click at [311, 152] on label "Yes" at bounding box center [315, 152] width 8 height 8
click at [315, 152] on input "Yes" at bounding box center [317, 150] width 5 height 5
radio input "true"
radio input "false"
click at [217, 151] on input "[DATE]" at bounding box center [237, 152] width 108 height 15
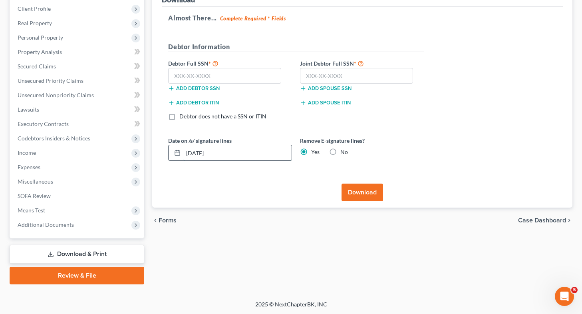
type input "[DATE]"
click at [362, 197] on button "Download" at bounding box center [363, 192] width 42 height 18
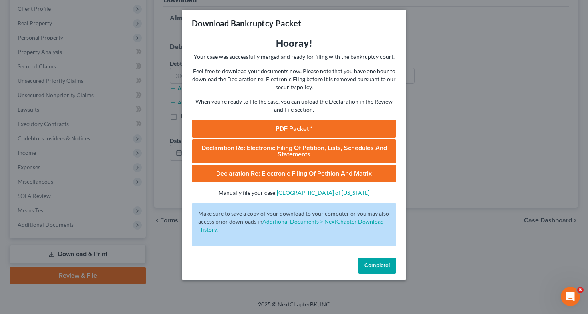
click at [432, 169] on div "Download Bankruptcy Packet Hooray! Your case was successfully merged and ready …" at bounding box center [294, 157] width 588 height 314
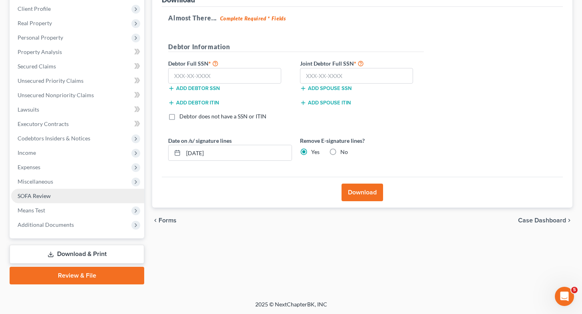
click at [67, 197] on link "SOFA Review" at bounding box center [77, 196] width 133 height 14
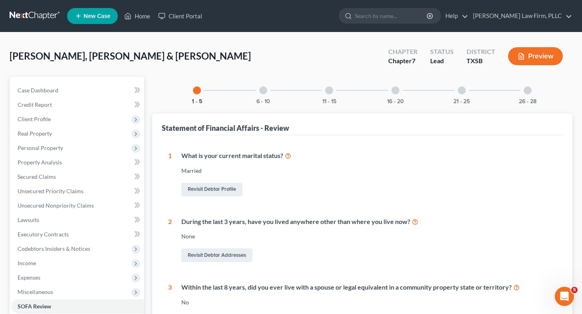
click at [330, 88] on div at bounding box center [329, 90] width 8 height 8
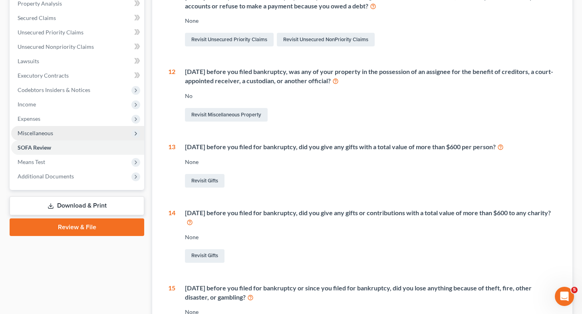
scroll to position [159, 0]
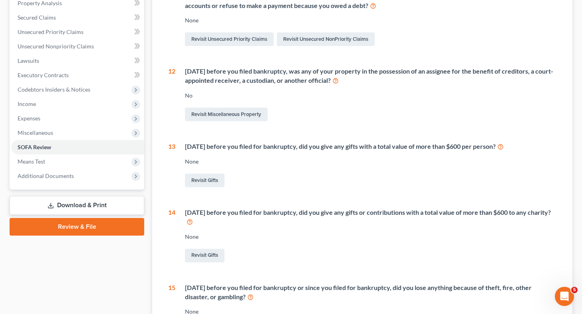
click at [109, 209] on link "Download & Print" at bounding box center [77, 205] width 135 height 19
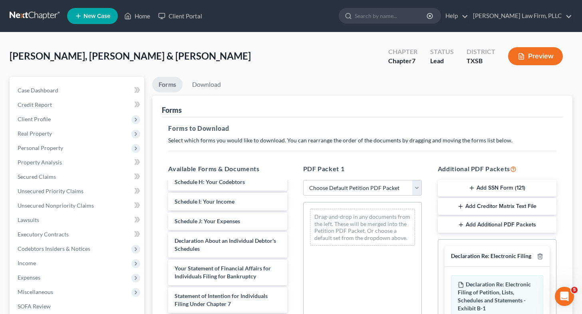
scroll to position [201, 0]
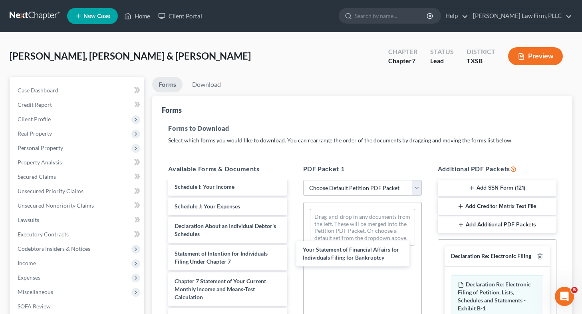
drag, startPoint x: 253, startPoint y: 251, endPoint x: 363, endPoint y: 241, distance: 109.5
click at [293, 247] on div "Your Statement of Financial Affairs for Individuals Filing for Bankruptcy Volun…" at bounding box center [228, 200] width 132 height 438
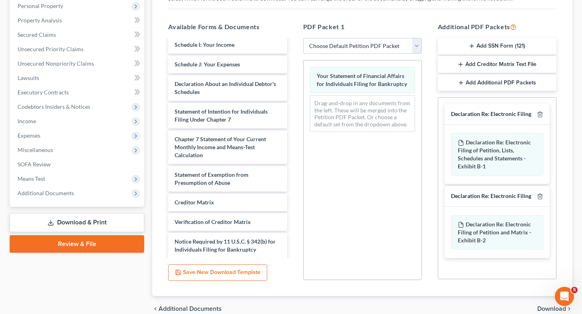
scroll to position [179, 0]
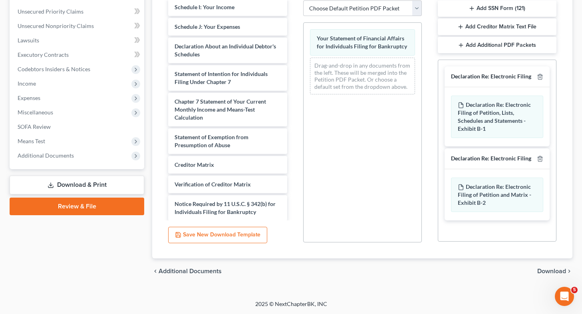
click at [548, 272] on span "Download" at bounding box center [552, 271] width 29 height 6
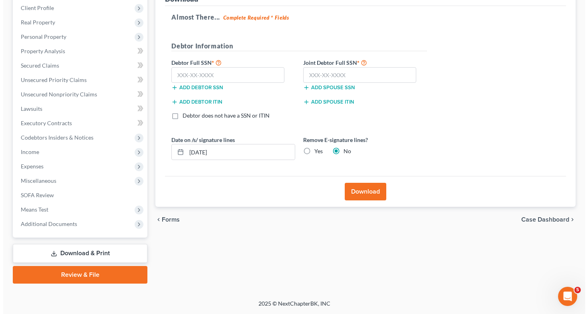
scroll to position [110, 0]
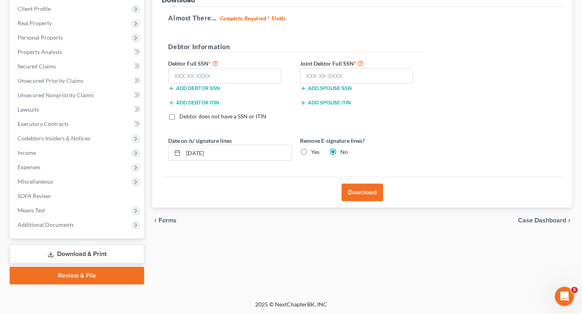
click at [311, 152] on label "Yes" at bounding box center [315, 152] width 8 height 8
click at [315, 152] on input "Yes" at bounding box center [317, 150] width 5 height 5
radio input "true"
radio input "false"
click at [274, 153] on input "[DATE]" at bounding box center [237, 152] width 108 height 15
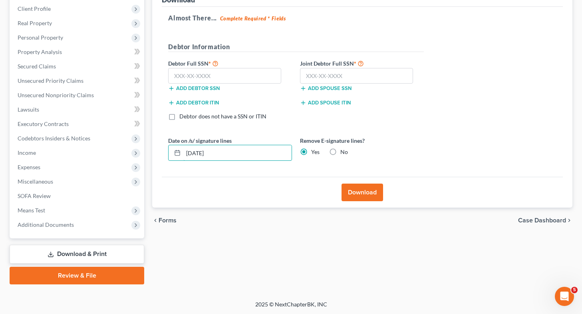
type input "[DATE]"
click at [352, 191] on button "Download" at bounding box center [363, 192] width 42 height 18
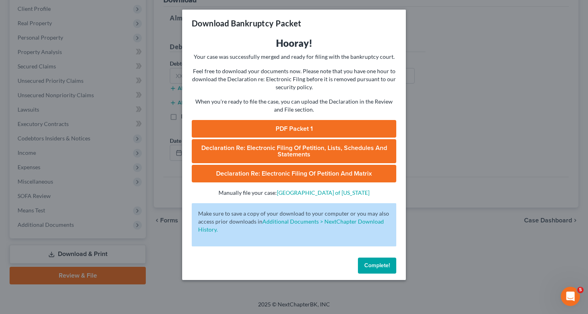
click at [328, 125] on link "PDF Packet 1" at bounding box center [294, 129] width 205 height 18
